Goal: Task Accomplishment & Management: Use online tool/utility

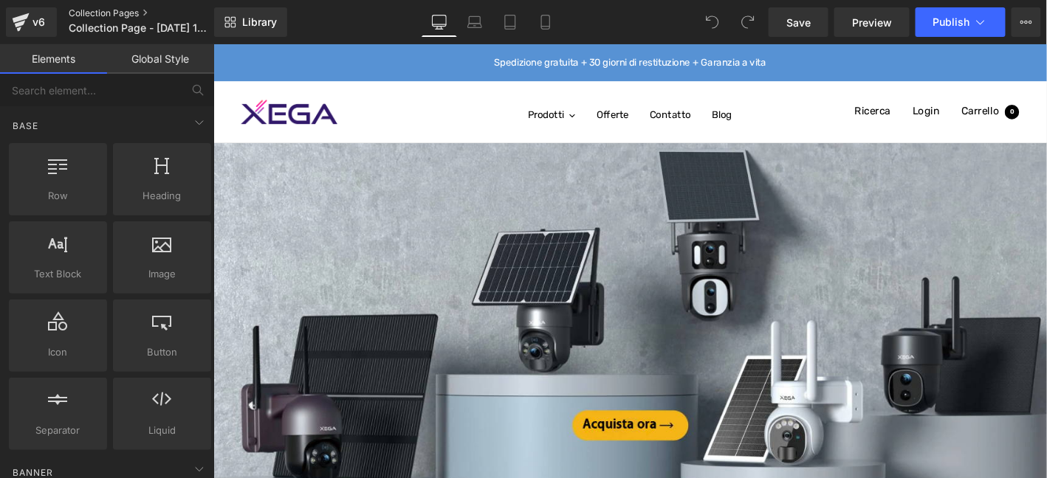
click at [122, 7] on link "Collection Pages" at bounding box center [154, 13] width 170 height 12
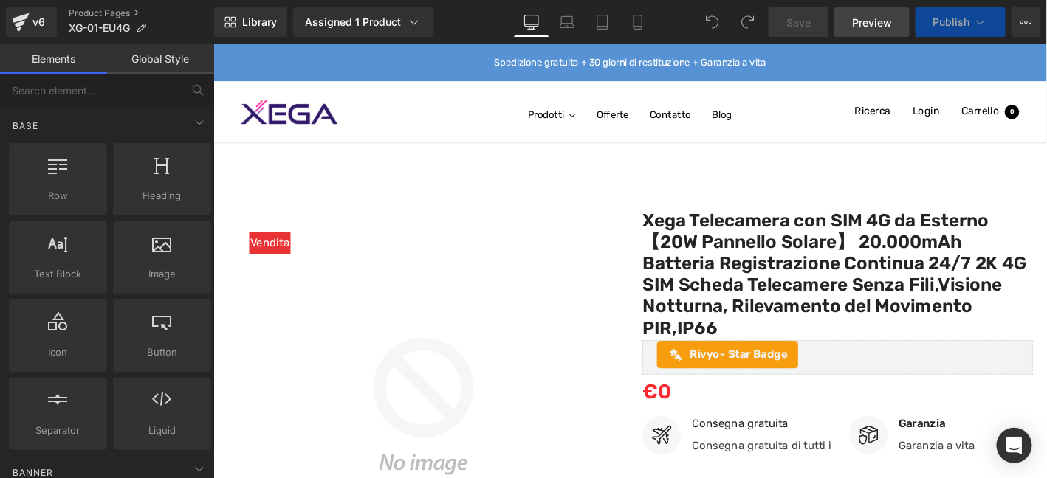
click at [894, 21] on link "Preview" at bounding box center [871, 22] width 75 height 30
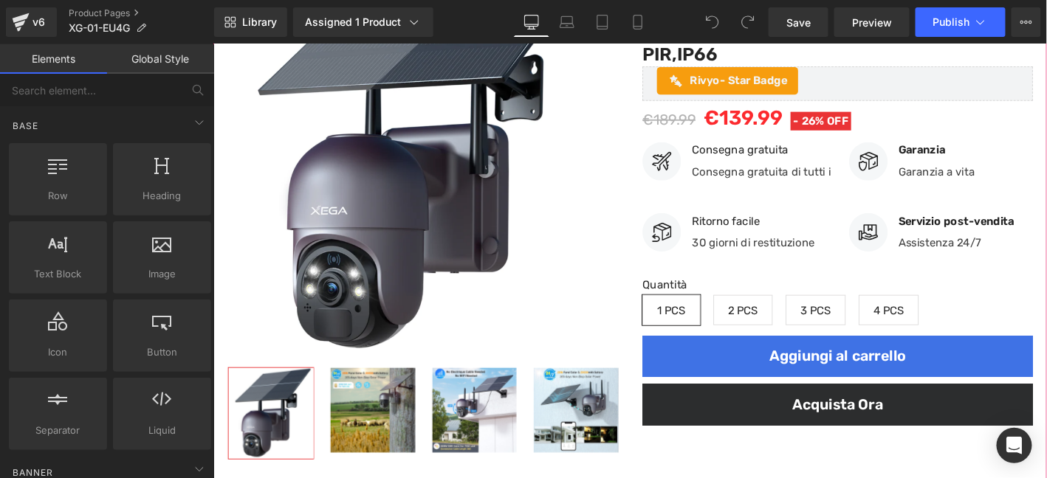
scroll to position [394, 0]
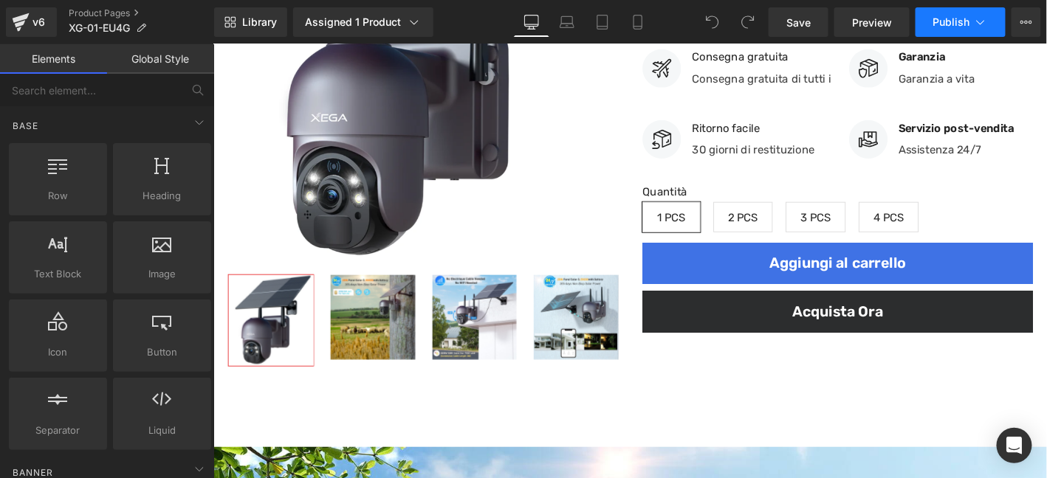
click at [960, 27] on span "Publish" at bounding box center [951, 22] width 37 height 12
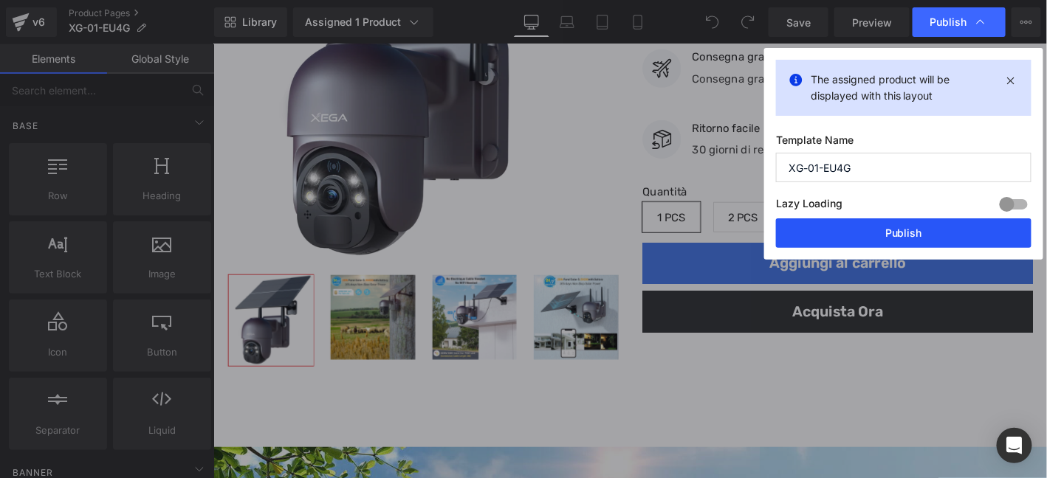
click at [868, 231] on button "Publish" at bounding box center [903, 234] width 255 height 30
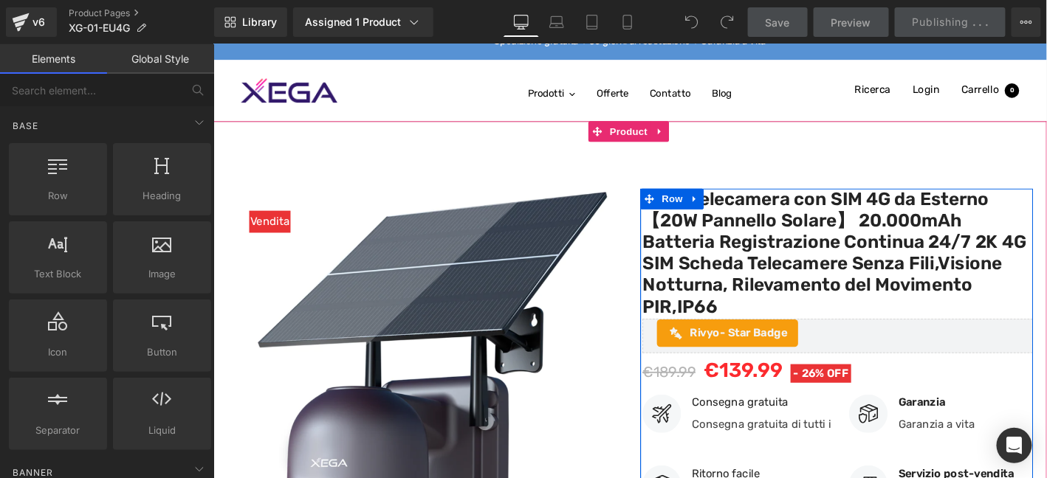
scroll to position [0, 0]
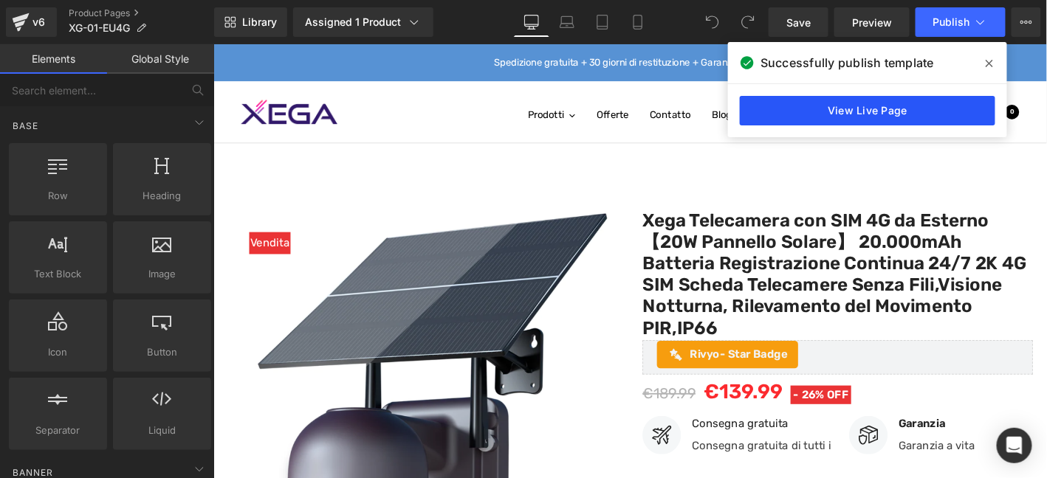
click at [871, 114] on link "View Live Page" at bounding box center [867, 111] width 255 height 30
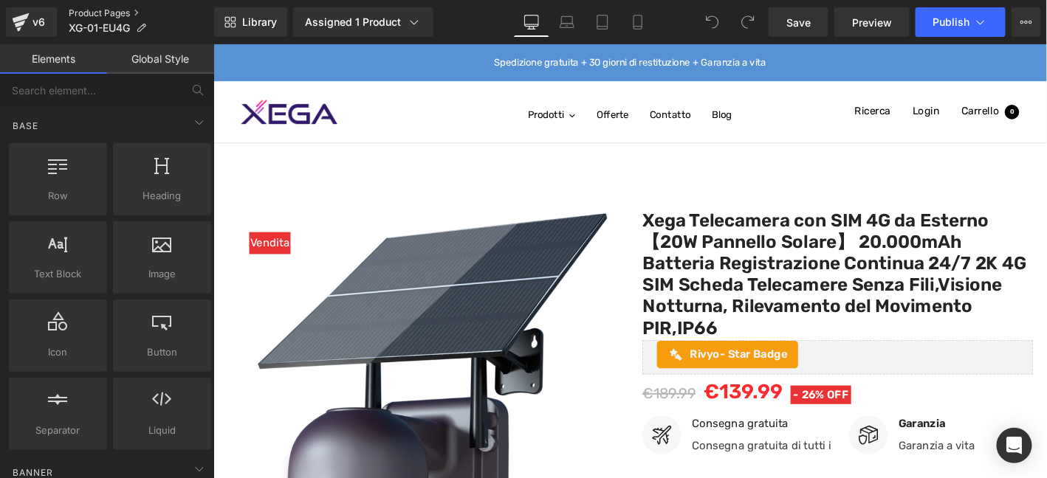
click at [113, 10] on link "Product Pages" at bounding box center [141, 13] width 145 height 12
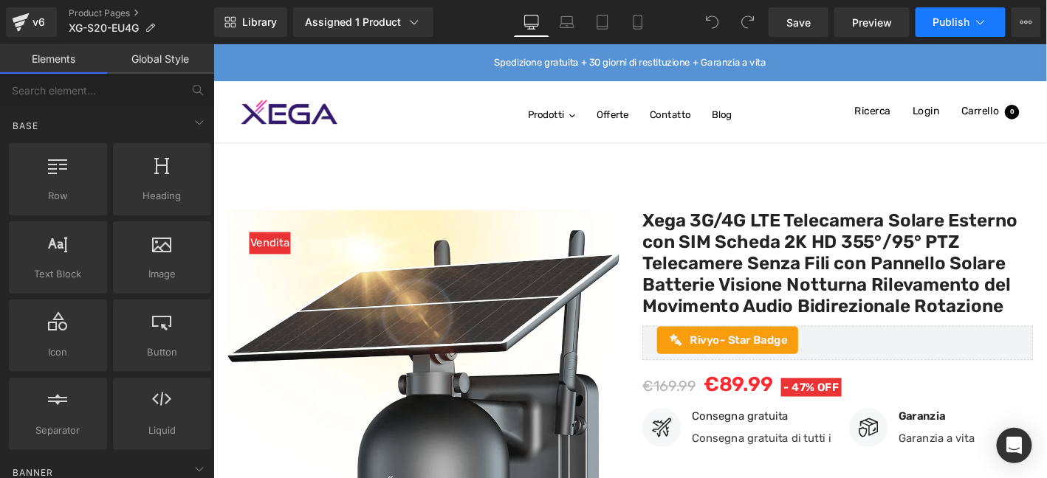
click at [955, 20] on span "Publish" at bounding box center [951, 22] width 37 height 12
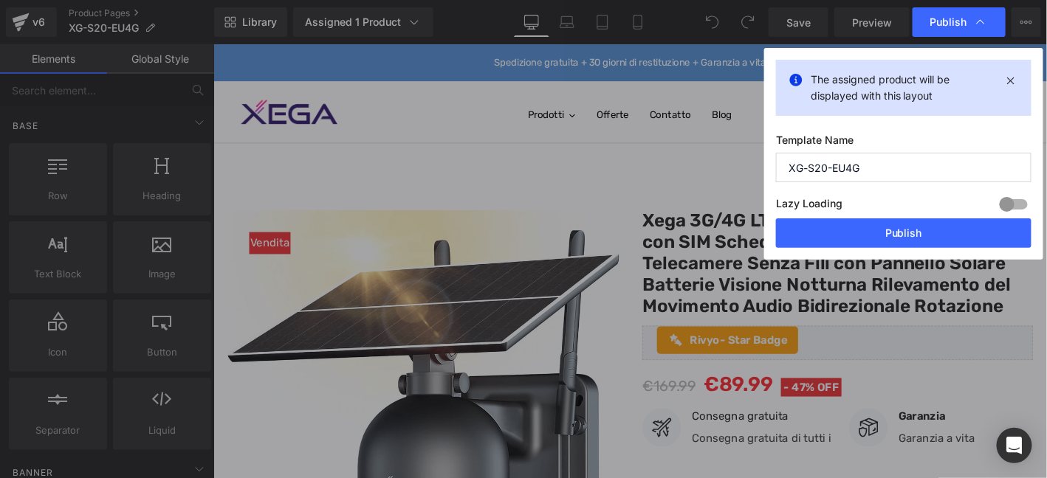
click at [915, 248] on div "The assigned product will be displayed with this layout Template Name XG-S20-EU…" at bounding box center [903, 154] width 279 height 212
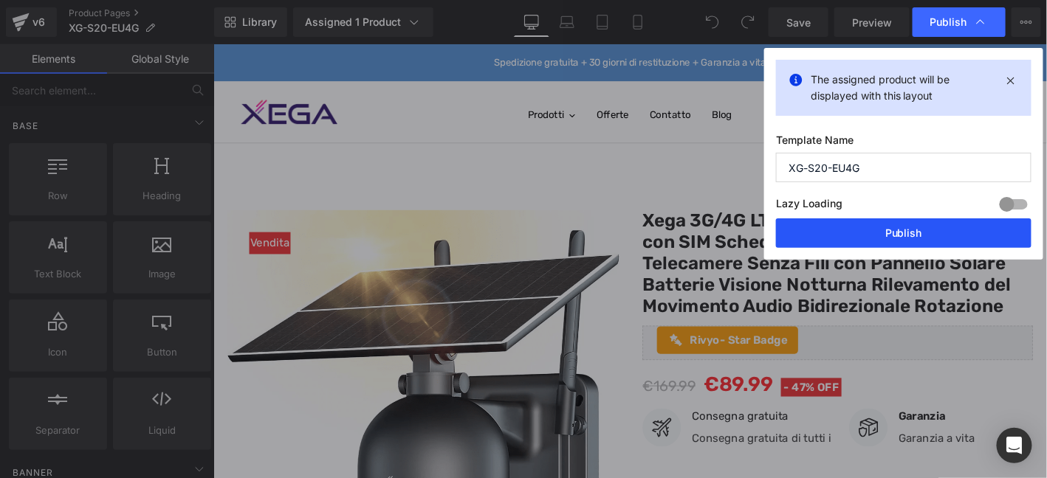
click at [900, 241] on button "Publish" at bounding box center [903, 234] width 255 height 30
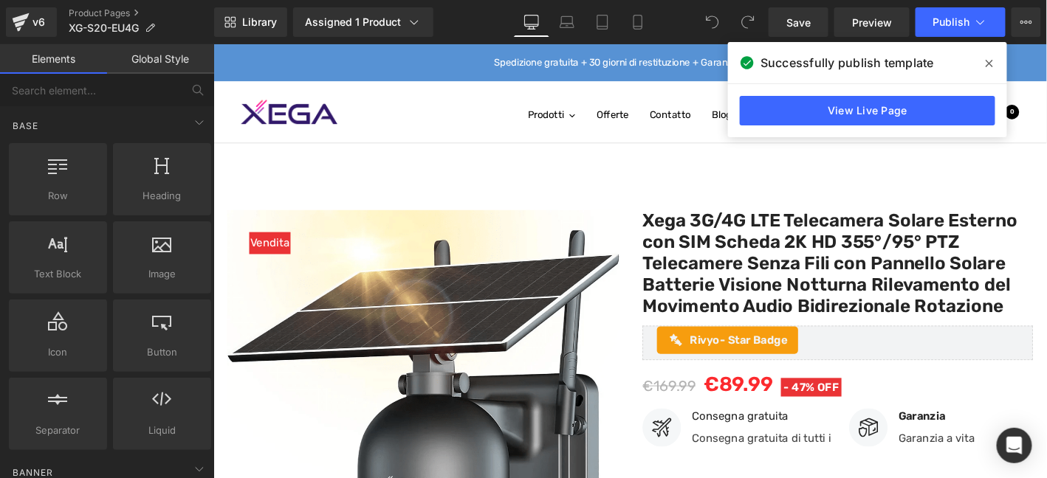
click at [990, 58] on icon at bounding box center [989, 64] width 7 height 12
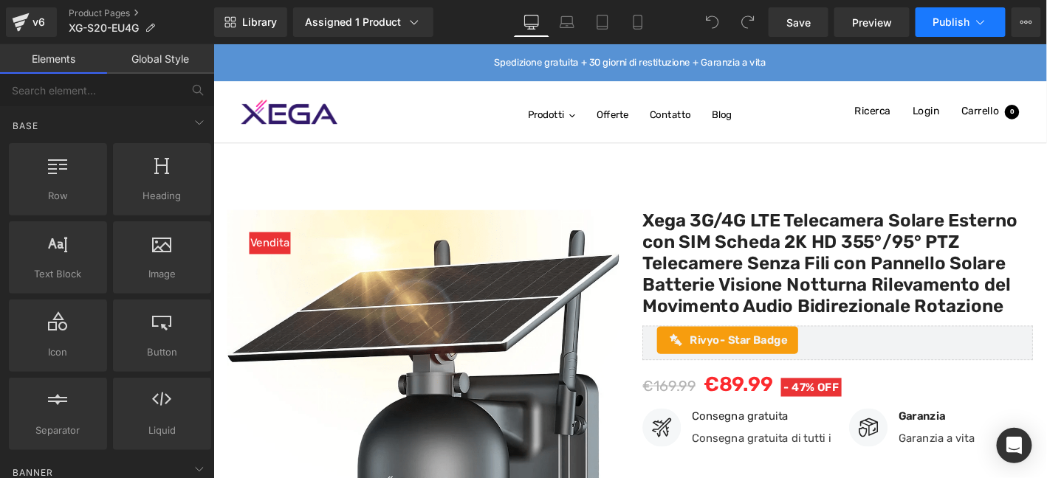
click at [957, 24] on span "Publish" at bounding box center [951, 22] width 37 height 12
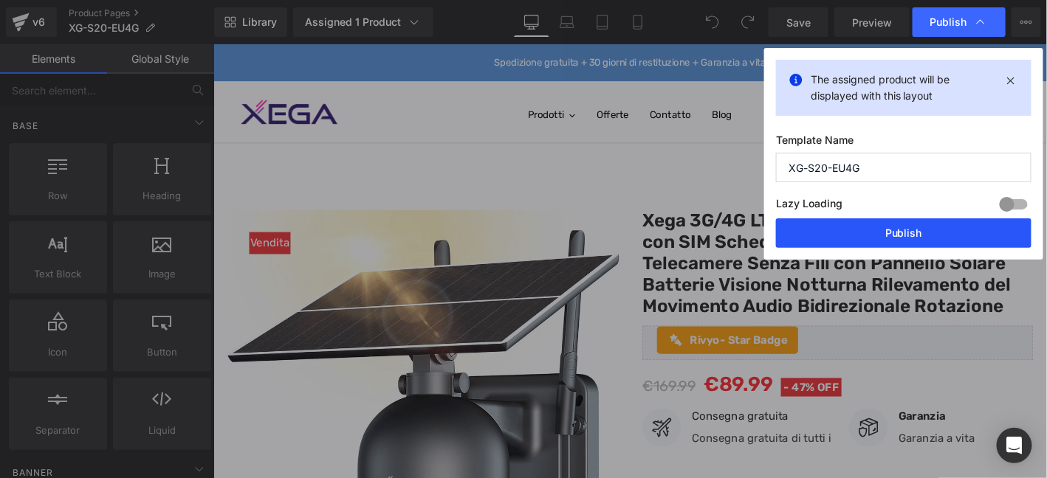
click at [927, 232] on button "Publish" at bounding box center [903, 234] width 255 height 30
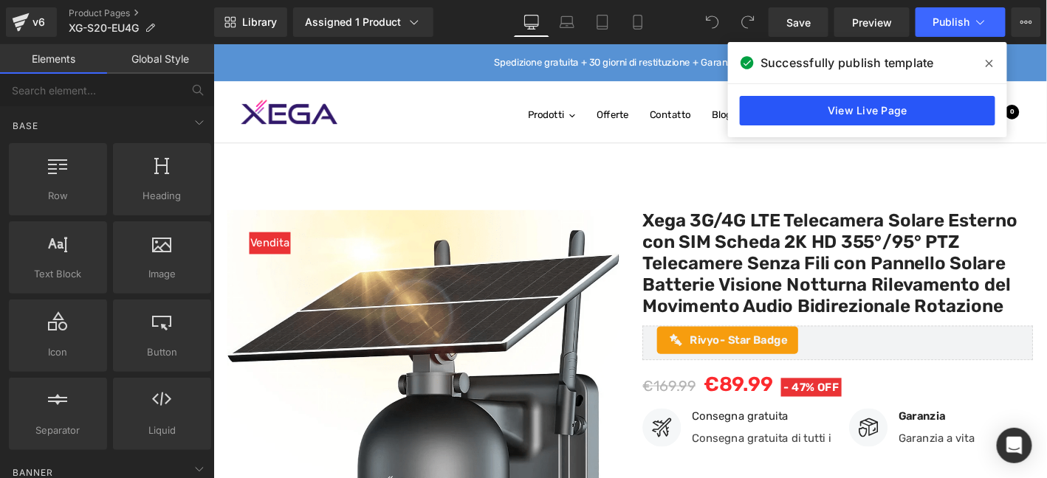
click at [895, 118] on link "View Live Page" at bounding box center [867, 111] width 255 height 30
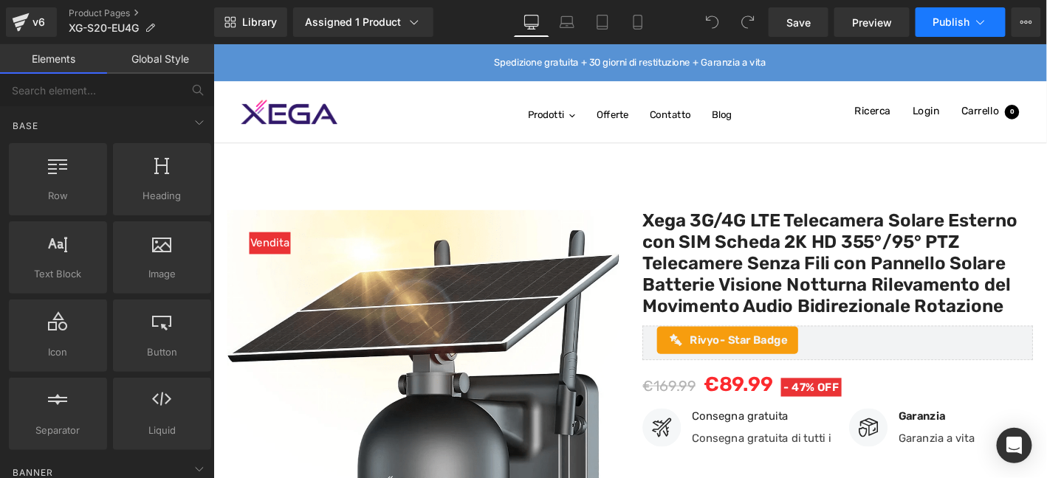
click at [942, 24] on span "Publish" at bounding box center [951, 22] width 37 height 12
click at [872, 27] on span "Preview" at bounding box center [872, 23] width 40 height 16
